Goal: Task Accomplishment & Management: Use online tool/utility

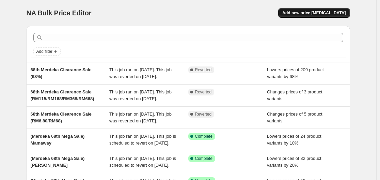
click at [307, 14] on span "Add new price change job" at bounding box center [314, 12] width 63 height 5
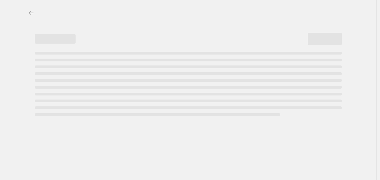
select select "percentage"
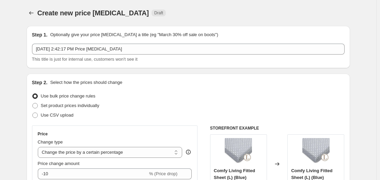
click at [94, 96] on span "Use bulk price change rules" at bounding box center [68, 95] width 55 height 5
click at [33, 94] on input "Use bulk price change rules" at bounding box center [32, 93] width 0 height 0
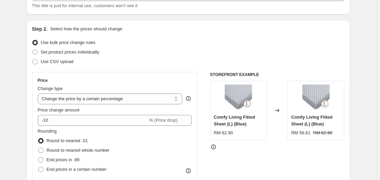
scroll to position [68, 0]
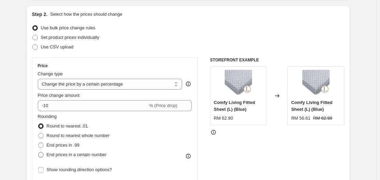
click at [99, 155] on span "End prices in a certain number" at bounding box center [77, 154] width 60 height 5
click at [39, 152] on input "End prices in a certain number" at bounding box center [38, 152] width 0 height 0
radio input "true"
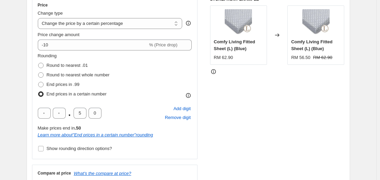
scroll to position [136, 0]
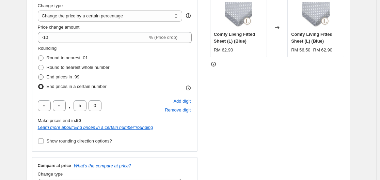
click at [57, 76] on span "End prices in .99" at bounding box center [63, 76] width 33 height 5
click at [39, 75] on input "End prices in .99" at bounding box center [38, 74] width 0 height 0
radio input "true"
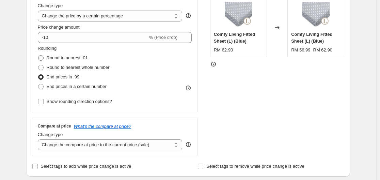
click at [61, 58] on span "Round to nearest .01" at bounding box center [67, 57] width 41 height 5
click at [39, 56] on input "Round to nearest .01" at bounding box center [38, 55] width 0 height 0
radio input "true"
click at [110, 13] on select "Change the price to a certain amount Change the price by a certain amount Chang…" at bounding box center [110, 16] width 145 height 11
select select "to"
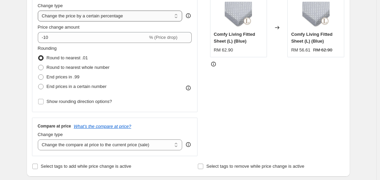
click at [39, 11] on select "Change the price to a certain amount Change the price by a certain amount Chang…" at bounding box center [110, 16] width 145 height 11
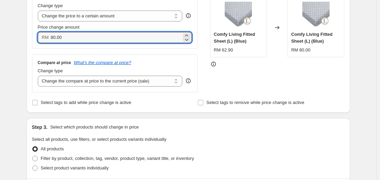
drag, startPoint x: 90, startPoint y: 40, endPoint x: 44, endPoint y: 39, distance: 46.4
click at [44, 39] on div "RM 80.00" at bounding box center [115, 37] width 154 height 11
type input "1.90"
click at [216, 124] on div "Step 3. Select which products should change in price" at bounding box center [188, 127] width 313 height 7
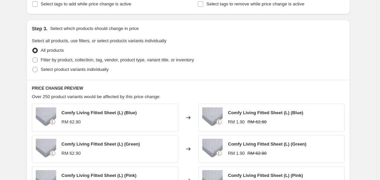
scroll to position [239, 0]
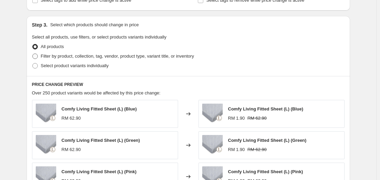
click at [125, 56] on span "Filter by product, collection, tag, vendor, product type, variant title, or inv…" at bounding box center [117, 56] width 153 height 5
click at [33, 54] on input "Filter by product, collection, tag, vendor, product type, variant title, or inv…" at bounding box center [32, 54] width 0 height 0
radio input "true"
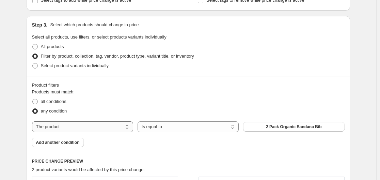
click at [103, 124] on select "The product The product's collection The product's tag The product's vendor The…" at bounding box center [82, 126] width 101 height 11
select select "tag"
click at [274, 128] on button "1 to 3 years old" at bounding box center [293, 127] width 101 height 10
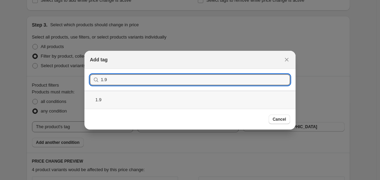
type input "1.9"
click at [133, 97] on div "1.9" at bounding box center [190, 100] width 211 height 18
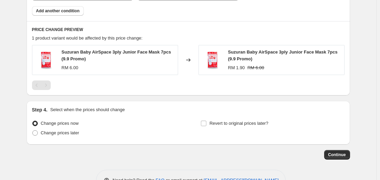
scroll to position [392, 0]
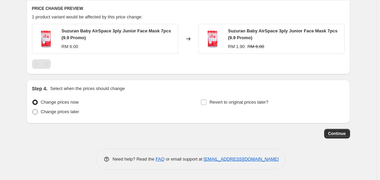
click at [72, 112] on span "Change prices later" at bounding box center [60, 111] width 39 height 5
click at [33, 109] on input "Change prices later" at bounding box center [32, 109] width 0 height 0
radio input "true"
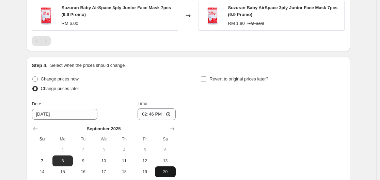
scroll to position [460, 0]
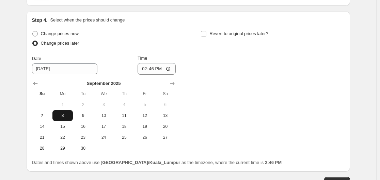
click at [69, 116] on span "8" at bounding box center [62, 115] width 15 height 5
click at [159, 72] on input "14:46" at bounding box center [157, 69] width 38 height 12
click at [168, 69] on input "14:46" at bounding box center [157, 69] width 38 height 12
click at [236, 95] on div "Change prices now Change prices later Date 9/8/2025 Time 00:59 September 2025 S…" at bounding box center [188, 91] width 313 height 125
click at [157, 69] on input "00:59" at bounding box center [157, 69] width 38 height 12
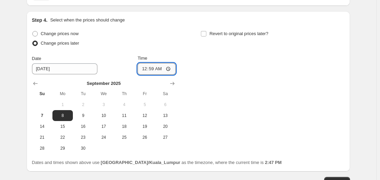
click at [154, 69] on input "00:59" at bounding box center [157, 69] width 38 height 12
click at [167, 71] on input "00:59" at bounding box center [157, 69] width 38 height 12
type input "00:00"
click at [223, 83] on div "Change prices now Change prices later Date 9/8/2025 Time 00:00 September 2025 S…" at bounding box center [188, 91] width 313 height 125
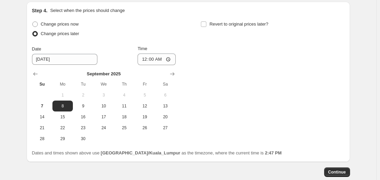
scroll to position [426, 0]
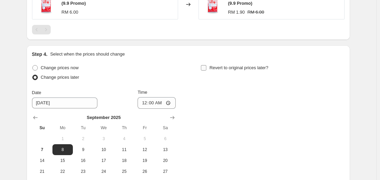
click at [242, 68] on span "Revert to original prices later?" at bounding box center [239, 67] width 59 height 5
click at [207, 68] on input "Revert to original prices later?" at bounding box center [203, 67] width 5 height 5
checkbox input "true"
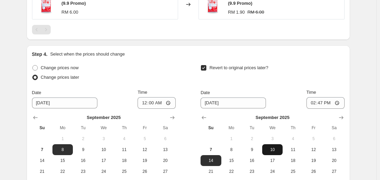
click at [274, 148] on span "10" at bounding box center [272, 149] width 15 height 5
type input "9/10/2025"
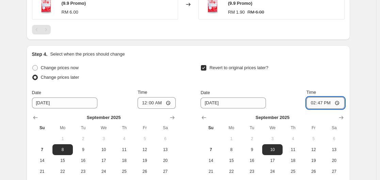
click at [319, 102] on input "14:47" at bounding box center [326, 103] width 38 height 12
click at [340, 104] on input "14:47" at bounding box center [326, 103] width 38 height 12
type input "23:59"
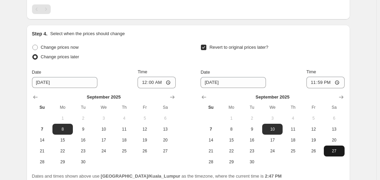
scroll to position [494, 0]
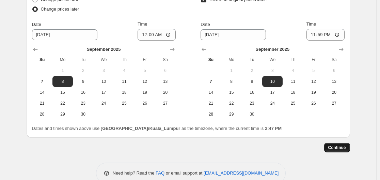
click at [334, 147] on span "Continue" at bounding box center [338, 147] width 18 height 5
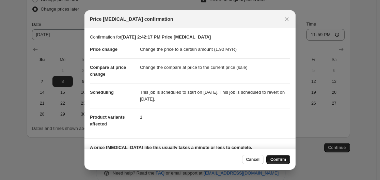
click at [284, 157] on span "Confirm" at bounding box center [279, 159] width 16 height 5
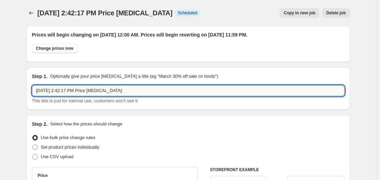
click at [159, 89] on input "Sep 7, 2025, 2:42:17 PM Price change job" at bounding box center [188, 90] width 313 height 11
drag, startPoint x: 159, startPoint y: 89, endPoint x: 20, endPoint y: 89, distance: 139.4
type input "("
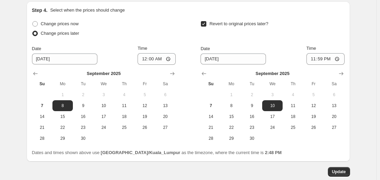
scroll to position [550, 0]
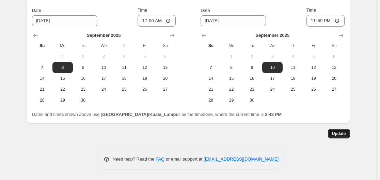
type input "9.9 Promo (RM1.90"
click at [338, 132] on span "Update" at bounding box center [339, 133] width 14 height 5
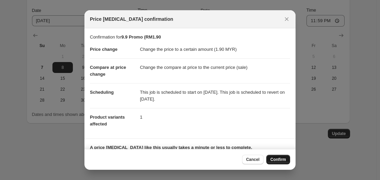
click at [281, 159] on span "Confirm" at bounding box center [279, 159] width 16 height 5
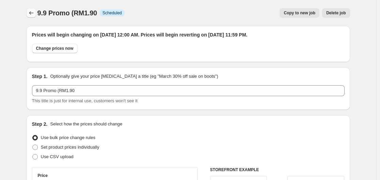
click at [30, 12] on icon "Price change jobs" at bounding box center [31, 13] width 7 height 7
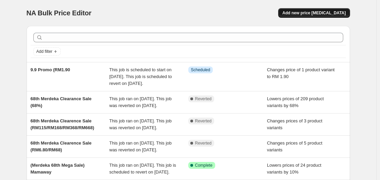
click at [311, 13] on span "Add new price change job" at bounding box center [314, 12] width 63 height 5
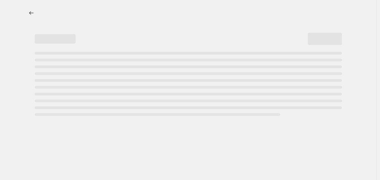
select select "percentage"
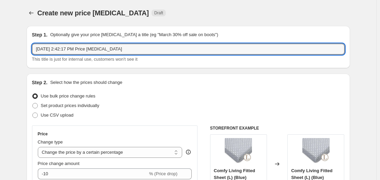
drag, startPoint x: 147, startPoint y: 50, endPoint x: -12, endPoint y: 50, distance: 158.8
click at [0, 50] on html "Home Settings Plans Skip to content Create new price change job. This page is r…" at bounding box center [190, 90] width 380 height 180
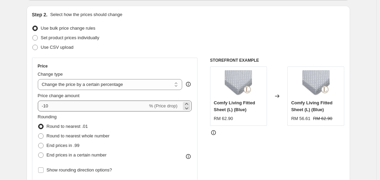
scroll to position [68, 0]
type input "9.9 Promo (RM9.90)"
click at [135, 84] on select "Change the price to a certain amount Change the price by a certain amount Chang…" at bounding box center [110, 84] width 145 height 11
select select "to"
click at [39, 79] on select "Change the price to a certain amount Change the price by a certain amount Chang…" at bounding box center [110, 84] width 145 height 11
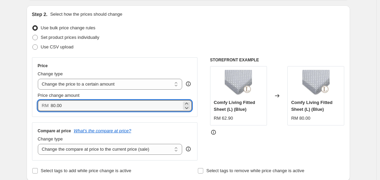
drag, startPoint x: 121, startPoint y: 108, endPoint x: 47, endPoint y: 109, distance: 74.3
click at [47, 109] on div "RM 80.00" at bounding box center [115, 105] width 154 height 11
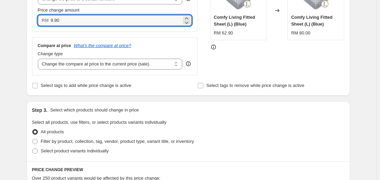
scroll to position [170, 0]
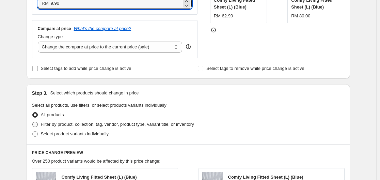
type input "9.90"
click at [144, 124] on span "Filter by product, collection, tag, vendor, product type, variant title, or inv…" at bounding box center [117, 124] width 153 height 5
click at [33, 122] on input "Filter by product, collection, tag, vendor, product type, variant title, or inv…" at bounding box center [32, 122] width 0 height 0
radio input "true"
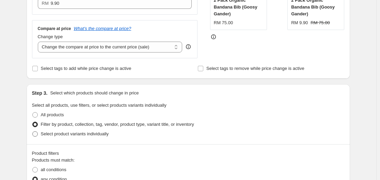
scroll to position [239, 0]
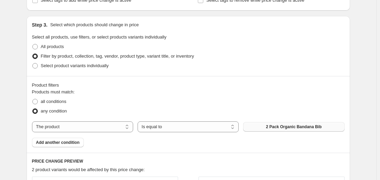
click at [271, 125] on span "2 Pack Organic Bandana Bib" at bounding box center [294, 126] width 56 height 5
click at [70, 125] on select "The product The product's collection The product's tag The product's vendor The…" at bounding box center [82, 126] width 101 height 11
select select "tag"
click at [272, 127] on button "1 to 3 years old" at bounding box center [293, 127] width 101 height 10
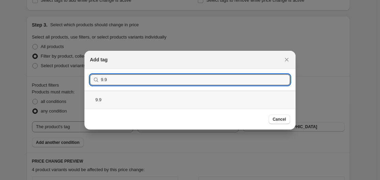
type input "9.9"
click at [134, 101] on div "9.9" at bounding box center [190, 100] width 211 height 18
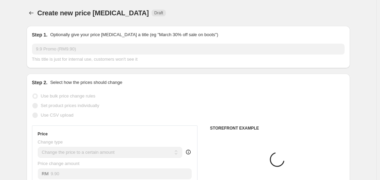
scroll to position [239, 0]
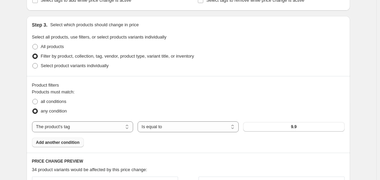
click at [69, 143] on span "Add another condition" at bounding box center [58, 142] width 44 height 5
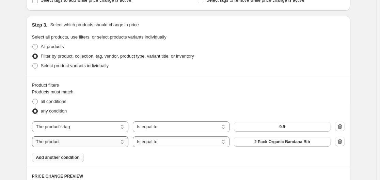
click at [99, 143] on select "The product The product's collection The product's tag The product's vendor The…" at bounding box center [80, 141] width 97 height 11
select select "tag"
click at [279, 143] on span "1 to 3 years old" at bounding box center [282, 141] width 47 height 5
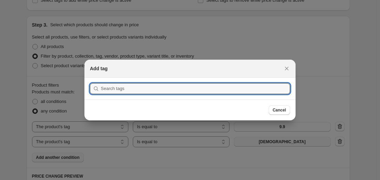
scroll to position [0, 0]
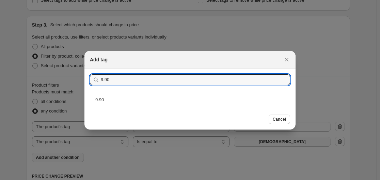
type input "9.90"
click at [211, 109] on div "Cancel" at bounding box center [190, 119] width 211 height 21
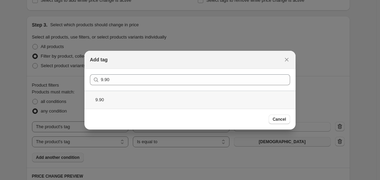
click at [217, 102] on div "9.90" at bounding box center [190, 100] width 211 height 18
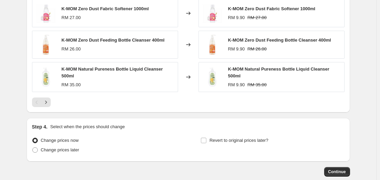
scroll to position [511, 0]
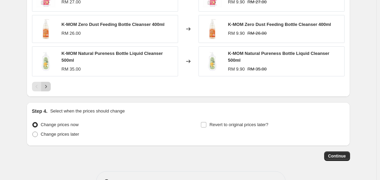
click at [49, 87] on icon "Next" at bounding box center [46, 86] width 7 height 7
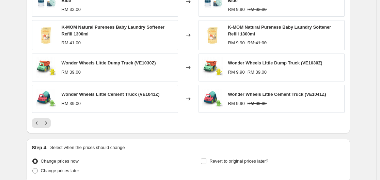
scroll to position [477, 0]
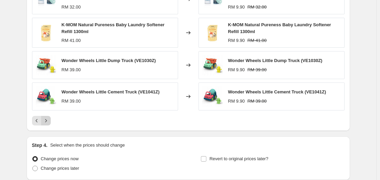
click at [47, 121] on icon "Next" at bounding box center [46, 120] width 2 height 3
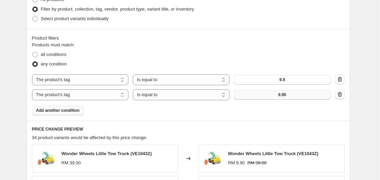
scroll to position [225, 0]
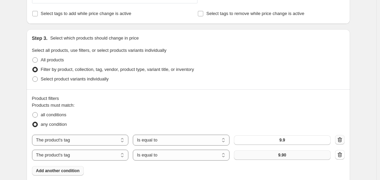
click at [342, 141] on icon "button" at bounding box center [340, 139] width 4 height 5
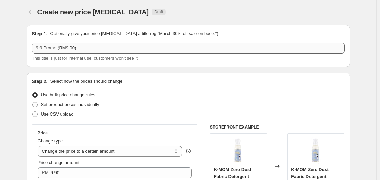
scroll to position [0, 0]
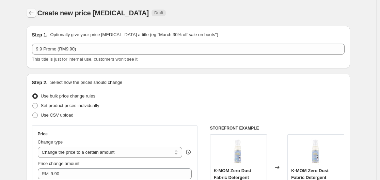
click at [34, 13] on icon "Price change jobs" at bounding box center [31, 13] width 7 height 7
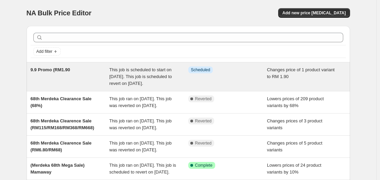
click at [98, 77] on div "9.9 Promo (RM1.90" at bounding box center [70, 76] width 79 height 20
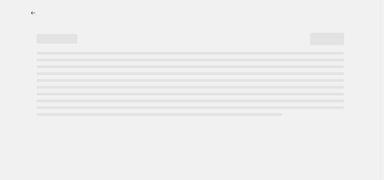
select select "tag"
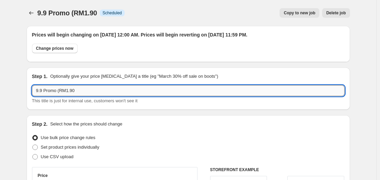
click at [83, 89] on input "9.9 Promo (RM1.90" at bounding box center [188, 90] width 313 height 11
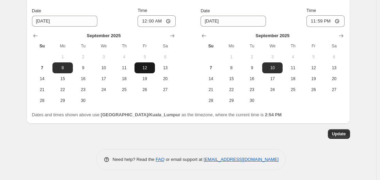
scroll to position [550, 0]
type input "9.9 Promo (RM1.90)"
click at [343, 134] on span "Update" at bounding box center [339, 133] width 14 height 5
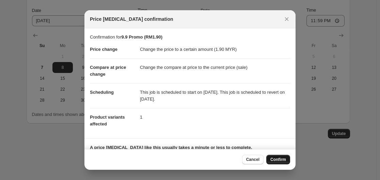
click at [274, 159] on span "Confirm" at bounding box center [279, 159] width 16 height 5
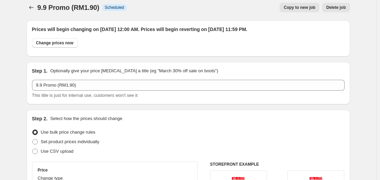
scroll to position [0, 0]
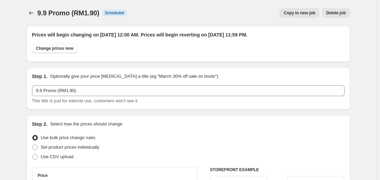
click at [296, 14] on span "Copy to new job" at bounding box center [300, 12] width 32 height 5
select select "tag"
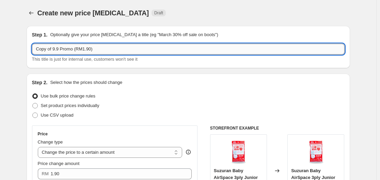
click at [98, 51] on input "Copy of 9.9 Promo (RM1.90)" at bounding box center [188, 49] width 313 height 11
drag, startPoint x: 54, startPoint y: 51, endPoint x: 36, endPoint y: 51, distance: 17.4
click at [36, 51] on input "Copy of 9.9 Promo (RM1.90)" at bounding box center [188, 49] width 313 height 11
click at [70, 51] on input "9.9 Promo (RM1.90)" at bounding box center [188, 49] width 313 height 11
click at [68, 52] on input "9.9 Promo (RM1.90)" at bounding box center [188, 49] width 313 height 11
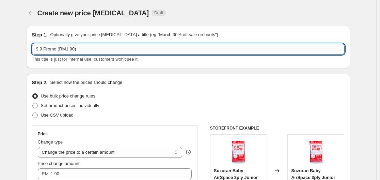
click at [69, 50] on input "9.9 Promo (RM1.90)" at bounding box center [188, 49] width 313 height 11
type input "9.9 Promo (RM9.90)"
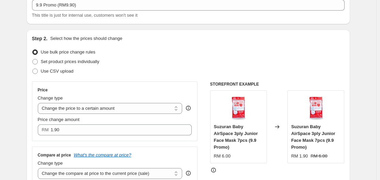
scroll to position [102, 0]
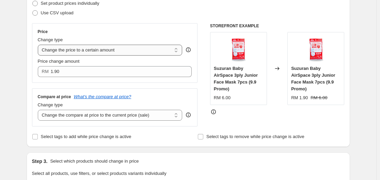
click at [90, 47] on select "Change the price to a certain amount Change the price by a certain amount Chang…" at bounding box center [110, 50] width 145 height 11
click at [39, 45] on select "Change the price to a certain amount Change the price by a certain amount Chang…" at bounding box center [110, 50] width 145 height 11
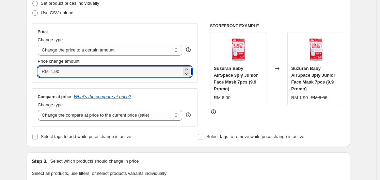
drag, startPoint x: 89, startPoint y: 71, endPoint x: 47, endPoint y: 73, distance: 41.7
click at [47, 73] on div "RM 1.90" at bounding box center [115, 71] width 154 height 11
type input "9.90"
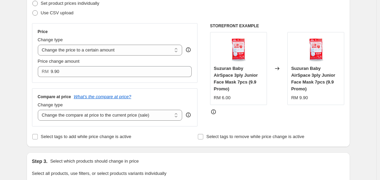
click at [187, 154] on div "Step 3. Select which products should change in price Select all products, use f…" at bounding box center [189, 182] width 324 height 60
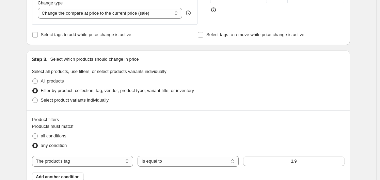
scroll to position [204, 0]
click at [88, 159] on select "The product The product's collection The product's tag The product's vendor The…" at bounding box center [82, 160] width 101 height 11
click at [33, 156] on select "The product The product's collection The product's tag The product's vendor The…" at bounding box center [82, 160] width 101 height 11
click at [286, 163] on button "1.9" at bounding box center [293, 161] width 101 height 10
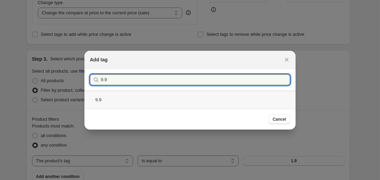
type input "9.9"
click at [168, 101] on div "9.9" at bounding box center [190, 100] width 211 height 18
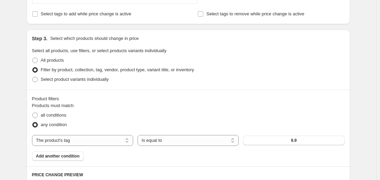
scroll to position [239, 0]
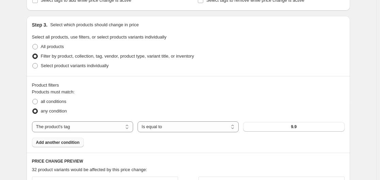
click at [71, 142] on span "Add another condition" at bounding box center [58, 142] width 44 height 5
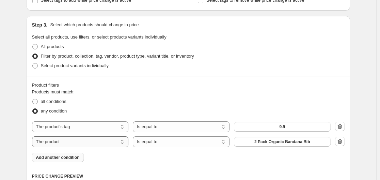
click at [93, 142] on select "The product The product's collection The product's tag The product's vendor The…" at bounding box center [80, 141] width 97 height 11
select select "tag"
click at [284, 143] on span "1 to 3 years old" at bounding box center [282, 141] width 47 height 5
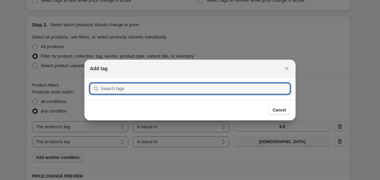
scroll to position [0, 0]
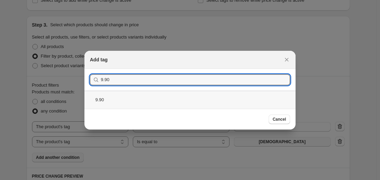
type input "9.90"
drag, startPoint x: 122, startPoint y: 102, endPoint x: 164, endPoint y: 115, distance: 43.4
click at [123, 102] on div "9.90" at bounding box center [190, 100] width 211 height 18
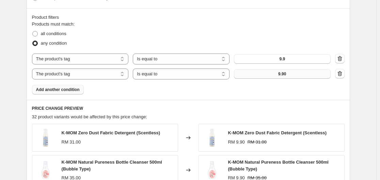
scroll to position [307, 0]
click at [67, 88] on span "Add another condition" at bounding box center [58, 89] width 44 height 5
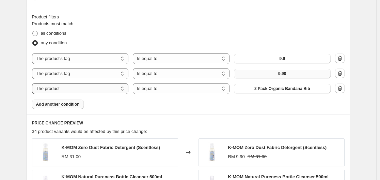
click at [90, 89] on select "The product The product's collection The product's tag The product's vendor The…" at bounding box center [80, 88] width 97 height 11
click at [33, 83] on select "The product The product's collection The product's tag The product's vendor The…" at bounding box center [80, 88] width 97 height 11
click at [279, 89] on span "2 Pack Organic Bandana Bib" at bounding box center [283, 88] width 56 height 5
click at [287, 87] on span "2 Pack Organic Bandana Bib" at bounding box center [283, 88] width 56 height 5
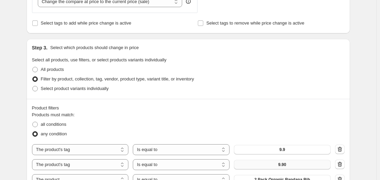
scroll to position [204, 0]
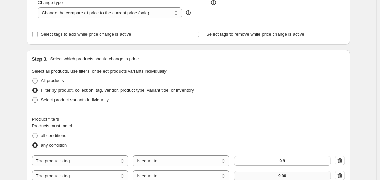
click at [108, 99] on span "Select product variants individually" at bounding box center [75, 99] width 68 height 5
click at [33, 97] on input "Select product variants individually" at bounding box center [32, 97] width 0 height 0
radio input "true"
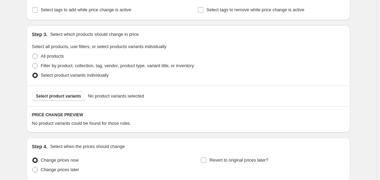
scroll to position [219, 0]
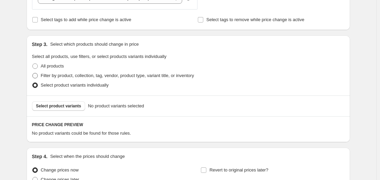
click at [84, 77] on span "Filter by product, collection, tag, vendor, product type, variant title, or inv…" at bounding box center [117, 75] width 153 height 5
click at [33, 73] on input "Filter by product, collection, tag, vendor, product type, variant title, or inv…" at bounding box center [32, 73] width 0 height 0
radio input "true"
select select "tag"
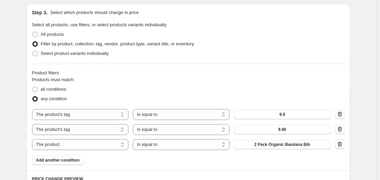
scroll to position [287, 0]
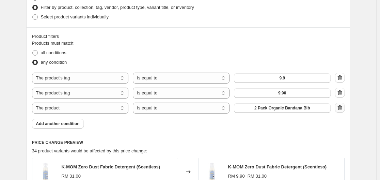
click at [340, 107] on icon "button" at bounding box center [340, 107] width 7 height 7
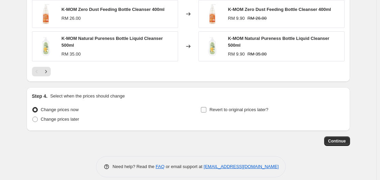
scroll to position [534, 0]
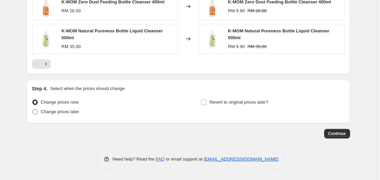
click at [75, 110] on span "Change prices later" at bounding box center [60, 111] width 39 height 5
click at [33, 109] on input "Change prices later" at bounding box center [32, 109] width 0 height 0
radio input "true"
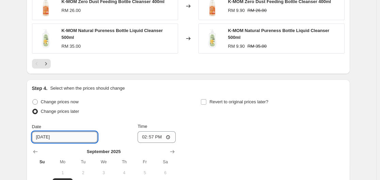
click at [84, 138] on input "9/8/2025" at bounding box center [64, 137] width 65 height 11
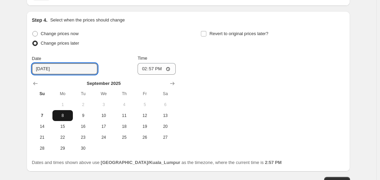
click at [62, 113] on span "8" at bounding box center [62, 115] width 15 height 5
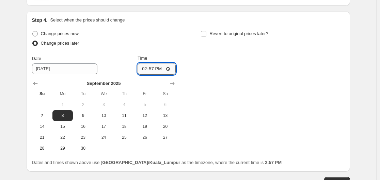
click at [151, 70] on input "14:57" at bounding box center [157, 69] width 38 height 12
click at [176, 69] on input "14:57" at bounding box center [157, 69] width 38 height 12
click at [170, 69] on input "14:57" at bounding box center [157, 69] width 38 height 12
type input "00:00"
click at [239, 97] on div "Change prices now Change prices later Date 9/8/2025 Time 00:00 September 2025 S…" at bounding box center [188, 91] width 313 height 125
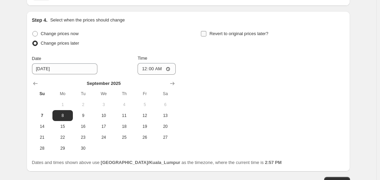
click at [240, 32] on span "Revert to original prices later?" at bounding box center [239, 33] width 59 height 5
click at [207, 32] on input "Revert to original prices later?" at bounding box center [203, 33] width 5 height 5
checkbox input "true"
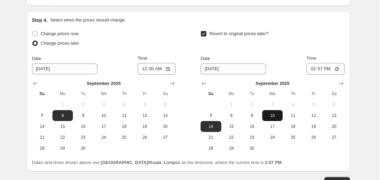
click at [277, 113] on span "10" at bounding box center [272, 115] width 15 height 5
type input "9/10/2025"
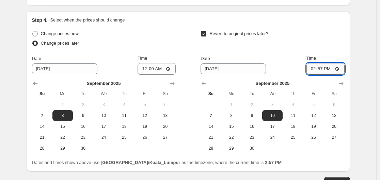
click at [321, 69] on input "14:57" at bounding box center [326, 69] width 38 height 12
click at [337, 65] on input "14:57" at bounding box center [326, 69] width 38 height 12
click at [338, 70] on input "14:57" at bounding box center [326, 69] width 38 height 12
type input "23:59"
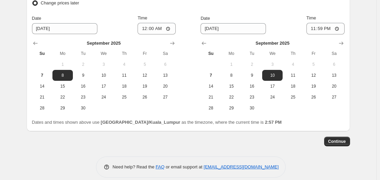
scroll to position [651, 0]
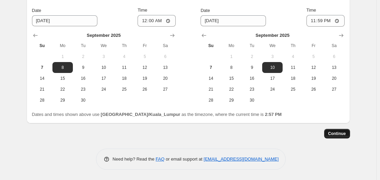
click at [343, 137] on button "Continue" at bounding box center [337, 134] width 26 height 10
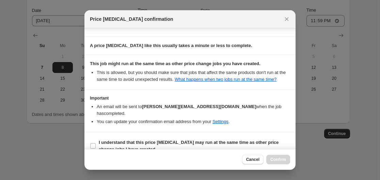
scroll to position [106, 0]
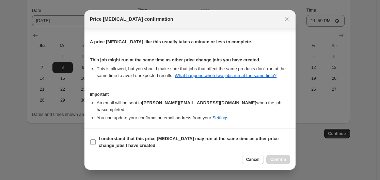
click at [246, 136] on b "I understand that this price change job may run at the same time as other price…" at bounding box center [189, 142] width 180 height 12
click at [96, 139] on input "I understand that this price change job may run at the same time as other price…" at bounding box center [92, 141] width 5 height 5
checkbox input "true"
click at [277, 158] on span "Confirm" at bounding box center [279, 159] width 16 height 5
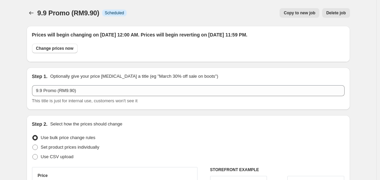
click at [307, 11] on span "Copy to new job" at bounding box center [300, 12] width 32 height 5
select select "tag"
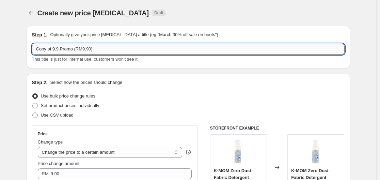
click at [55, 49] on input "Copy of 9.9 Promo (RM9.90)" at bounding box center [188, 49] width 313 height 11
drag, startPoint x: 54, startPoint y: 51, endPoint x: 32, endPoint y: 51, distance: 21.5
click at [32, 51] on div "Step 1. Optionally give your price change job a title (eg "March 30% off sale o…" at bounding box center [189, 47] width 324 height 42
click at [93, 50] on input "9.9 Promo (RM9.90)" at bounding box center [188, 49] width 313 height 11
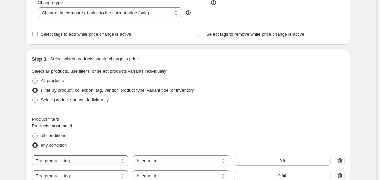
scroll to position [273, 0]
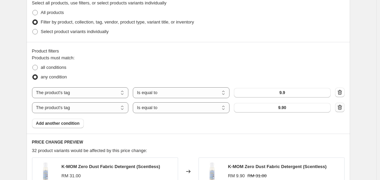
type input "9.9 Promo (RM9.90) - part 2"
click at [343, 107] on icon "button" at bounding box center [340, 107] width 7 height 7
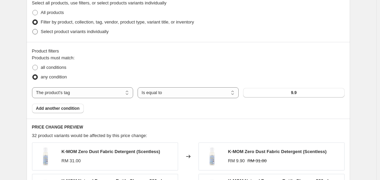
click at [63, 30] on span "Select product variants individually" at bounding box center [75, 31] width 68 height 5
click at [33, 29] on input "Select product variants individually" at bounding box center [32, 29] width 0 height 0
radio input "true"
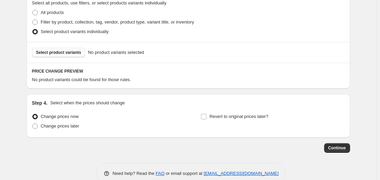
click at [74, 50] on button "Select product variants" at bounding box center [59, 53] width 54 height 10
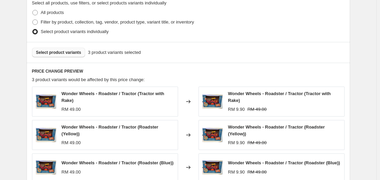
click at [72, 54] on span "Select product variants" at bounding box center [58, 52] width 45 height 5
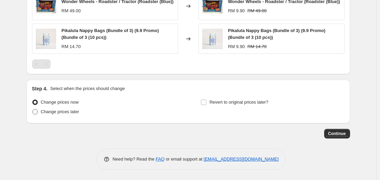
click at [71, 114] on span "Change prices later" at bounding box center [60, 111] width 39 height 5
click at [33, 109] on input "Change prices later" at bounding box center [32, 109] width 0 height 0
radio input "true"
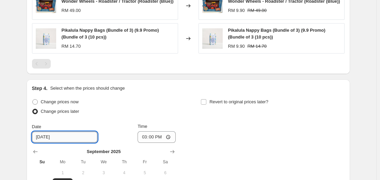
click at [78, 137] on input "9/8/2025" at bounding box center [64, 137] width 65 height 11
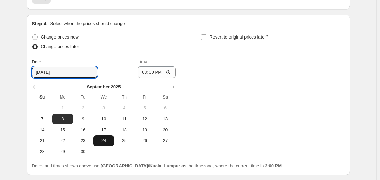
scroll to position [502, 0]
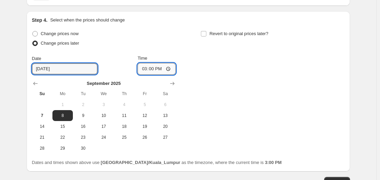
click at [161, 68] on input "15:00" at bounding box center [157, 69] width 38 height 12
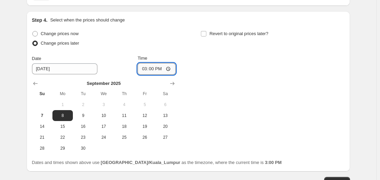
click at [167, 69] on input "15:00" at bounding box center [157, 69] width 38 height 12
type input "00:00"
click at [230, 101] on div "Change prices now Change prices later Date 9/8/2025 Time 00:00 September 2025 S…" at bounding box center [188, 91] width 313 height 125
click at [217, 33] on span "Revert to original prices later?" at bounding box center [239, 33] width 59 height 5
click at [207, 33] on input "Revert to original prices later?" at bounding box center [203, 33] width 5 height 5
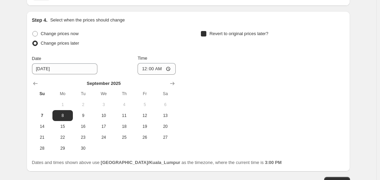
checkbox input "true"
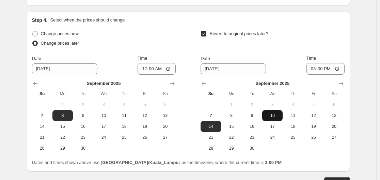
click at [283, 116] on button "10" at bounding box center [272, 115] width 20 height 11
type input "9/10/2025"
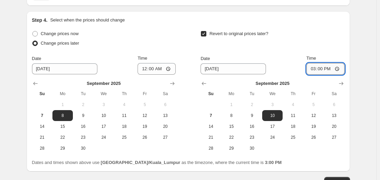
click at [320, 71] on input "15:00" at bounding box center [326, 69] width 38 height 12
click at [336, 69] on input "15:00" at bounding box center [326, 69] width 38 height 12
type input "23:59"
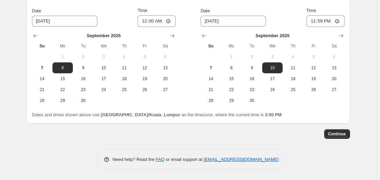
scroll to position [551, 0]
click at [341, 135] on span "Continue" at bounding box center [338, 133] width 18 height 5
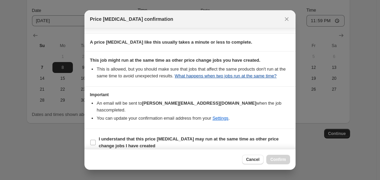
scroll to position [106, 0]
click at [234, 137] on span "I understand that this price change job may run at the same time as other price…" at bounding box center [195, 142] width 192 height 14
click at [96, 139] on input "I understand that this price change job may run at the same time as other price…" at bounding box center [92, 141] width 5 height 5
checkbox input "true"
click at [287, 155] on button "Confirm" at bounding box center [279, 160] width 24 height 10
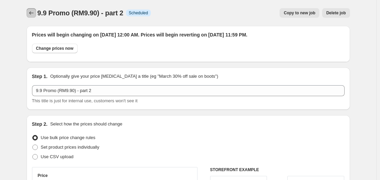
click at [29, 15] on icon "Price change jobs" at bounding box center [31, 13] width 7 height 7
